Goal: Check status: Check status

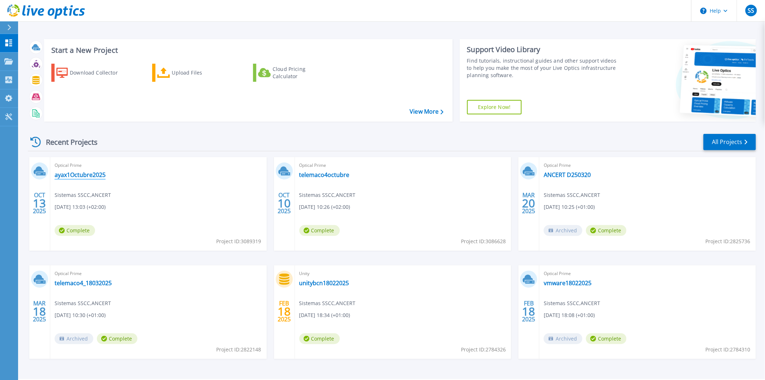
click at [100, 172] on link "ayax1Octubre2025" at bounding box center [80, 174] width 51 height 7
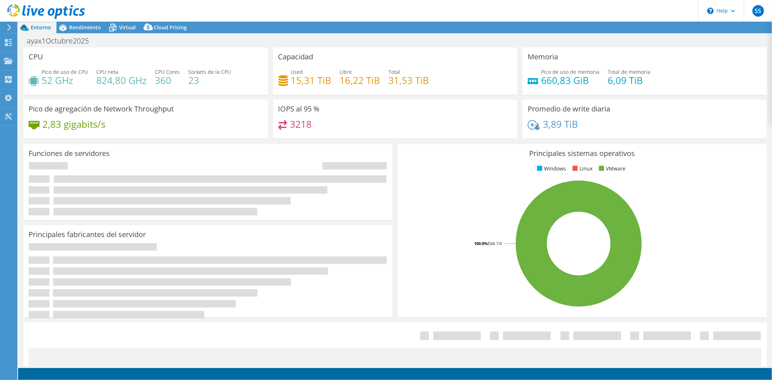
select select "USD"
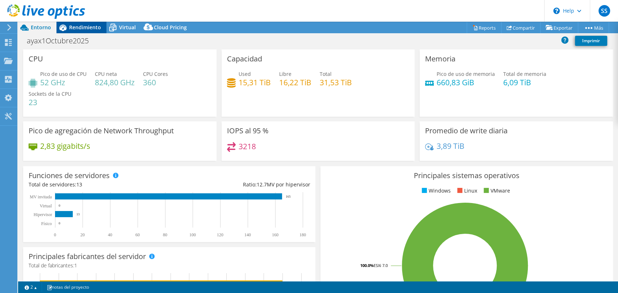
click at [79, 29] on span "Rendimiento" at bounding box center [85, 27] width 32 height 7
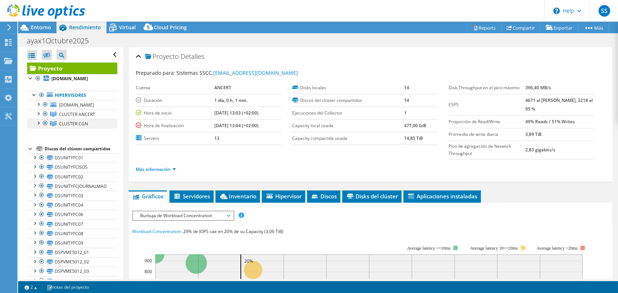
click at [45, 123] on div at bounding box center [45, 123] width 7 height 9
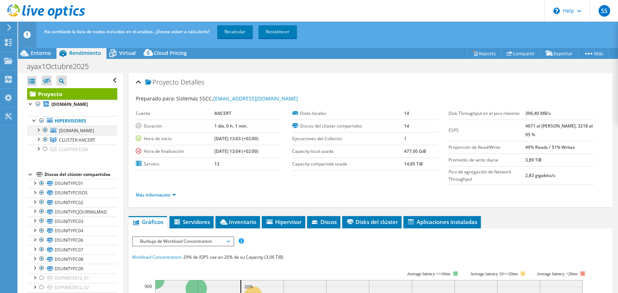
click at [45, 130] on div at bounding box center [45, 130] width 7 height 9
click at [240, 33] on link "Recalcular" at bounding box center [234, 31] width 35 height 13
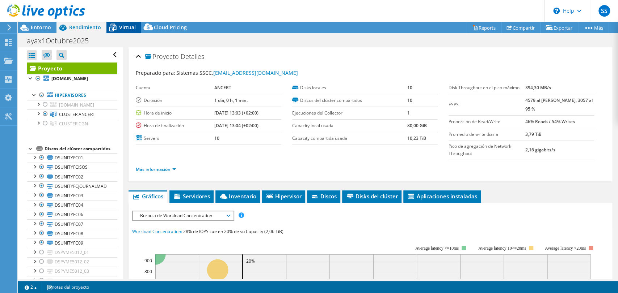
click at [122, 28] on span "Virtual" at bounding box center [127, 27] width 17 height 7
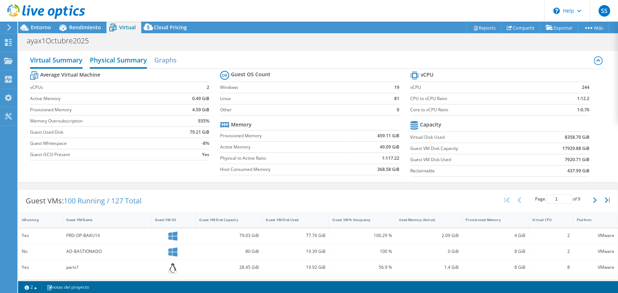
click at [127, 60] on h2 "Physical Summary" at bounding box center [118, 61] width 57 height 16
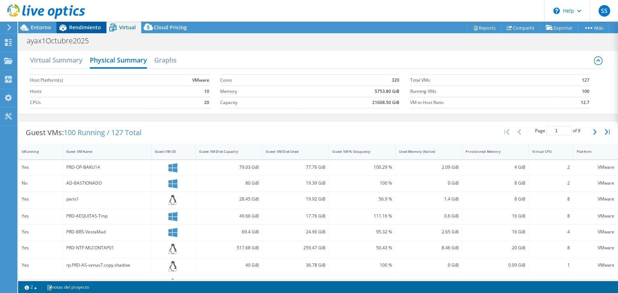
click at [85, 23] on div "Rendimiento" at bounding box center [81, 28] width 50 height 12
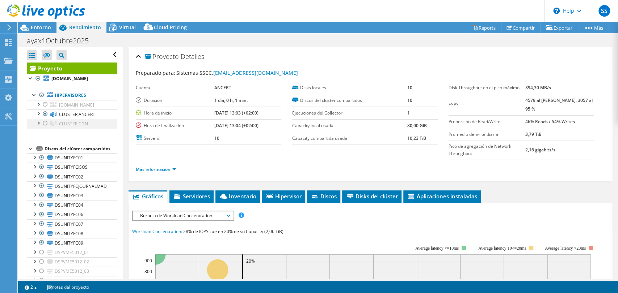
click at [44, 123] on div at bounding box center [45, 123] width 7 height 9
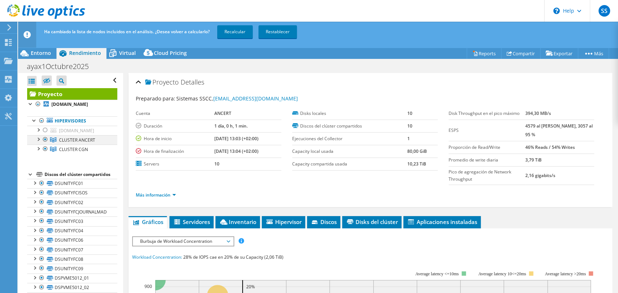
click at [46, 140] on div at bounding box center [45, 139] width 7 height 9
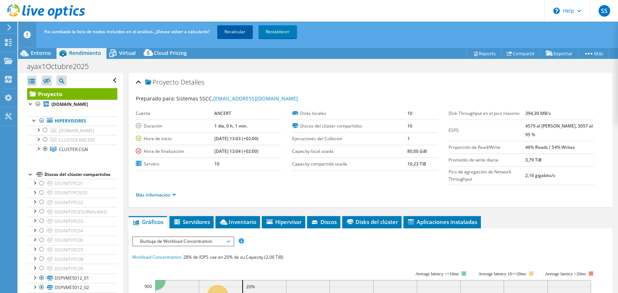
click at [240, 34] on link "Recalcular" at bounding box center [234, 31] width 35 height 13
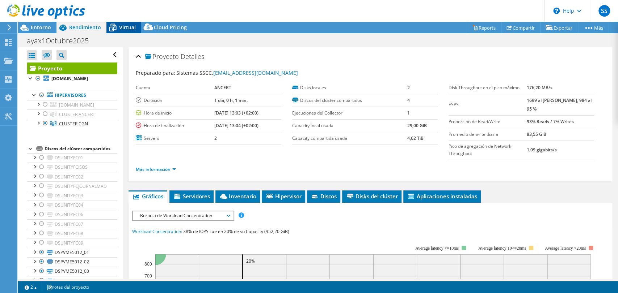
click at [130, 27] on span "Virtual" at bounding box center [127, 27] width 17 height 7
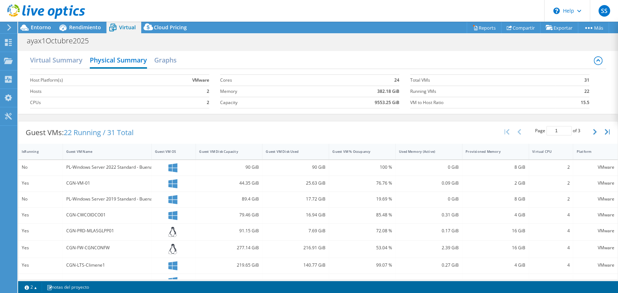
drag, startPoint x: 558, startPoint y: 153, endPoint x: 671, endPoint y: 161, distance: 113.5
click at [618, 161] on html "SS Usuario final Sistemas SSCC [EMAIL_ADDRESS][DOMAIN_NAME] ANCERT My Profile L…" at bounding box center [309, 146] width 618 height 293
click at [63, 59] on h2 "Virtual Summary" at bounding box center [56, 61] width 52 height 16
